Goal: Navigation & Orientation: Find specific page/section

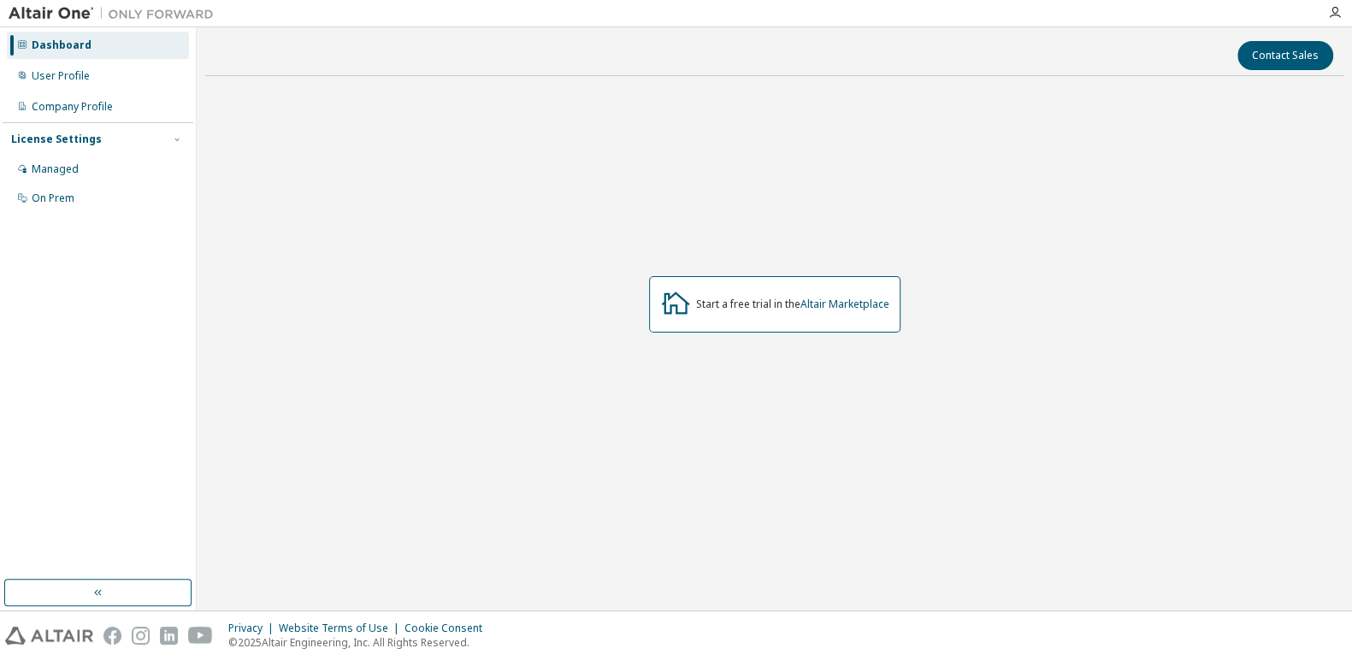
click at [81, 162] on div "Managed" at bounding box center [98, 169] width 182 height 27
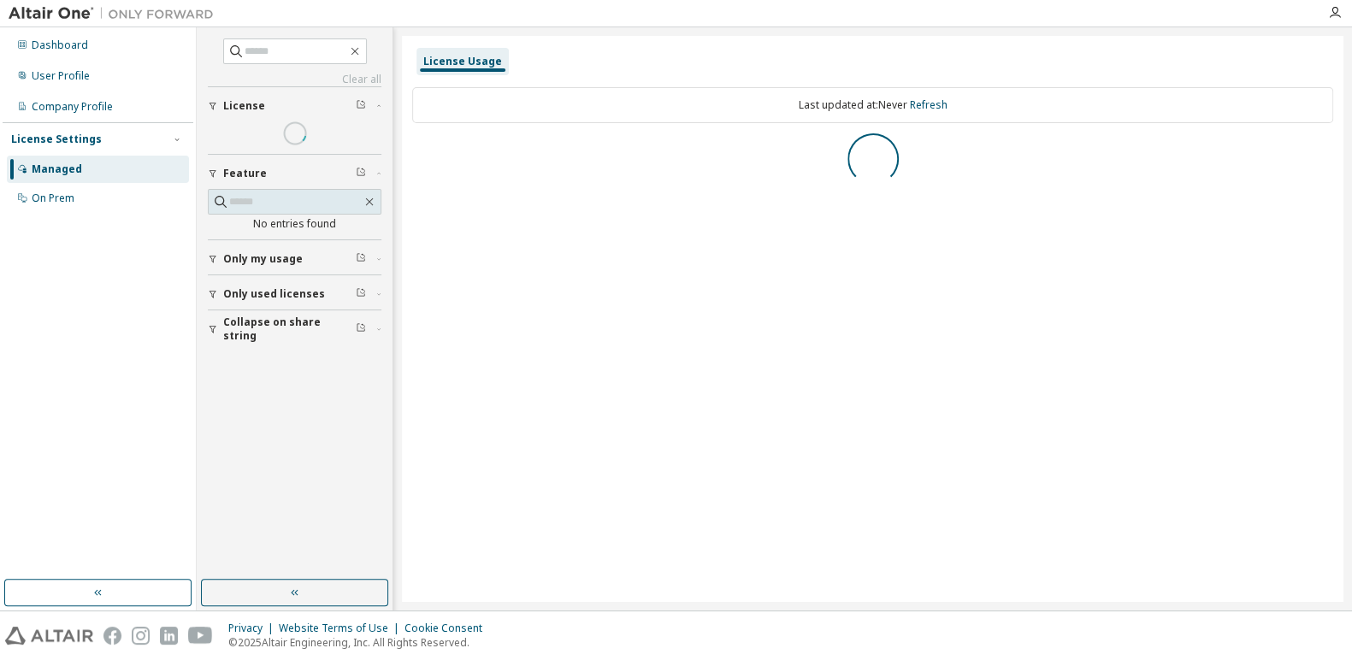
click at [95, 82] on div "User Profile" at bounding box center [98, 75] width 182 height 27
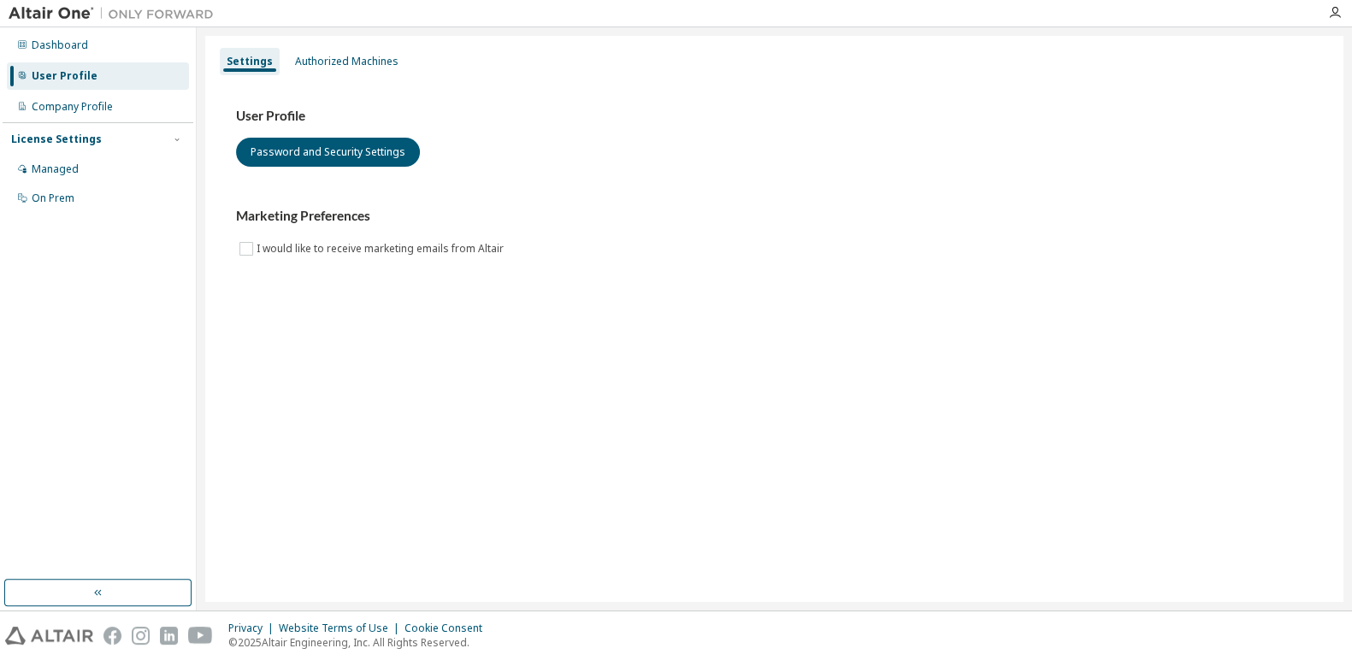
click at [85, 45] on div "Dashboard" at bounding box center [98, 45] width 182 height 27
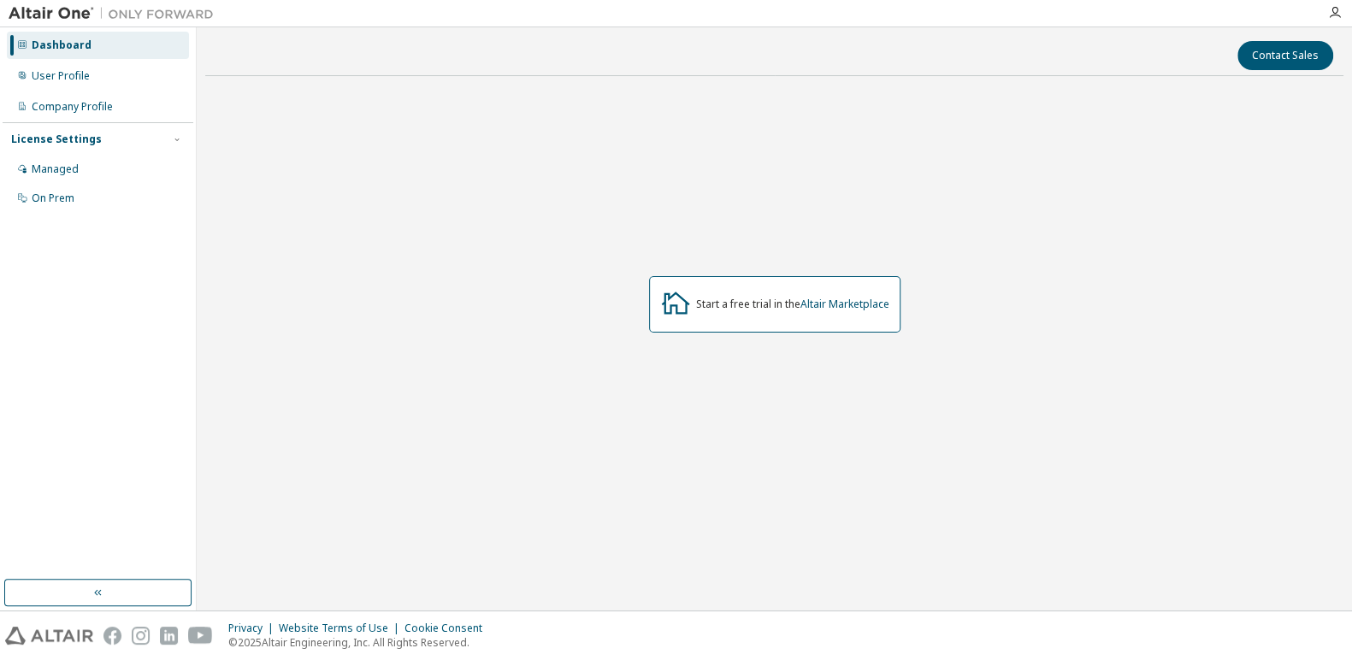
click at [110, 102] on div "Company Profile" at bounding box center [72, 107] width 81 height 14
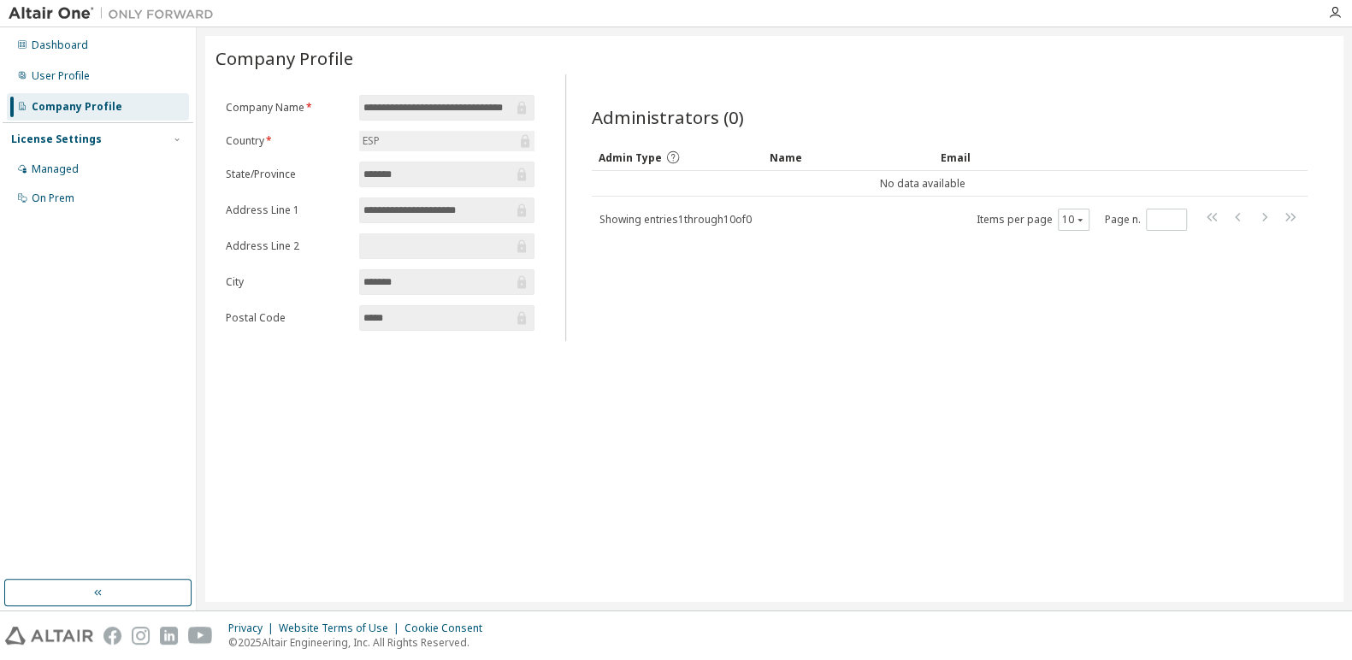
click at [89, 179] on div "Managed" at bounding box center [98, 169] width 182 height 27
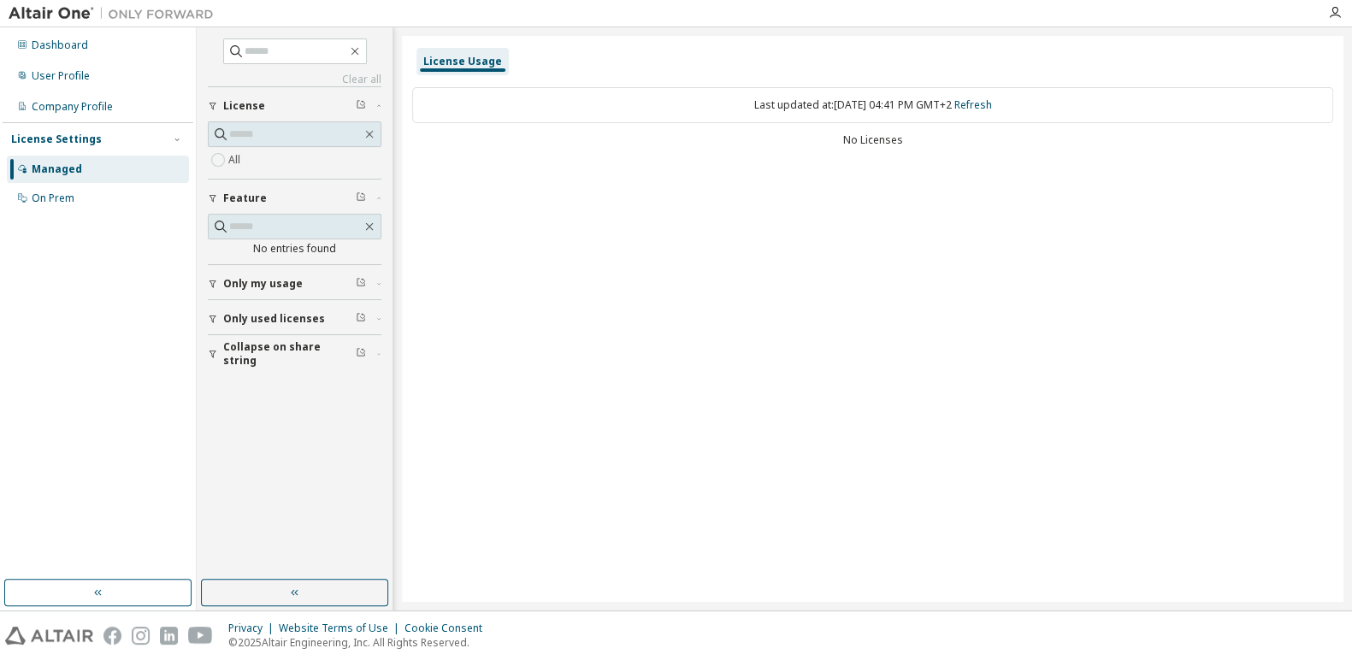
click at [707, 101] on div "Last updated at: Thu 2025-10-09 04:41 PM GMT+2 Refresh" at bounding box center [872, 105] width 921 height 36
click at [91, 196] on div "On Prem" at bounding box center [98, 198] width 182 height 27
